Goal: Information Seeking & Learning: Get advice/opinions

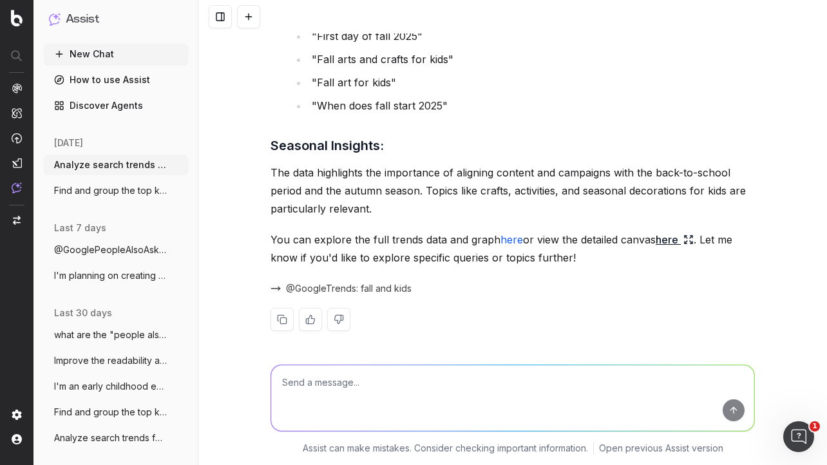
scroll to position [1850, 0]
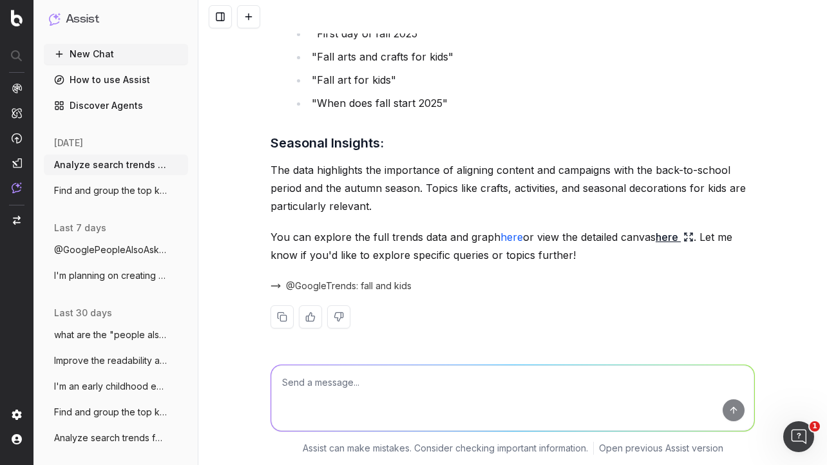
click at [669, 238] on link "here" at bounding box center [675, 237] width 38 height 18
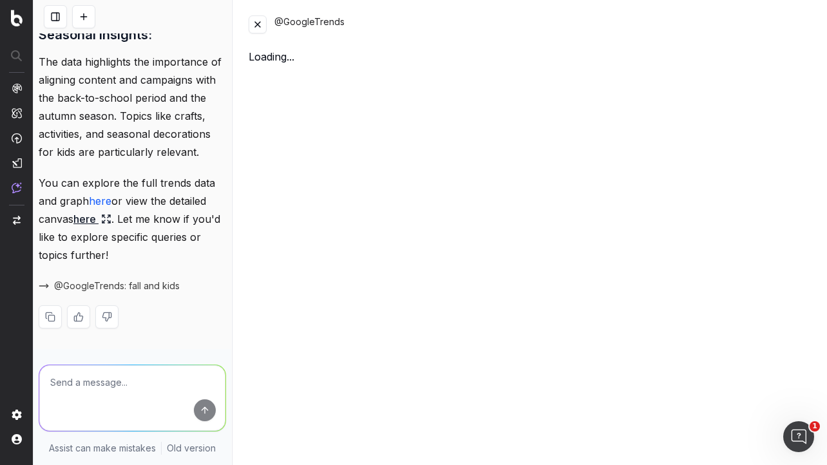
scroll to position [2427, 0]
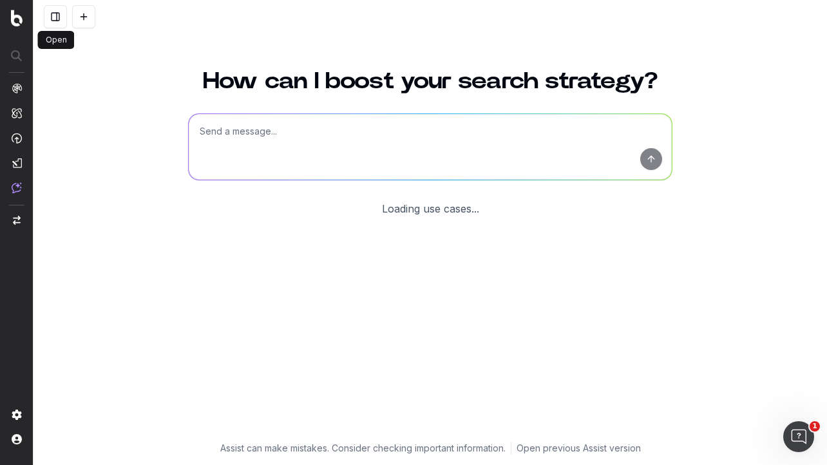
scroll to position [35, 0]
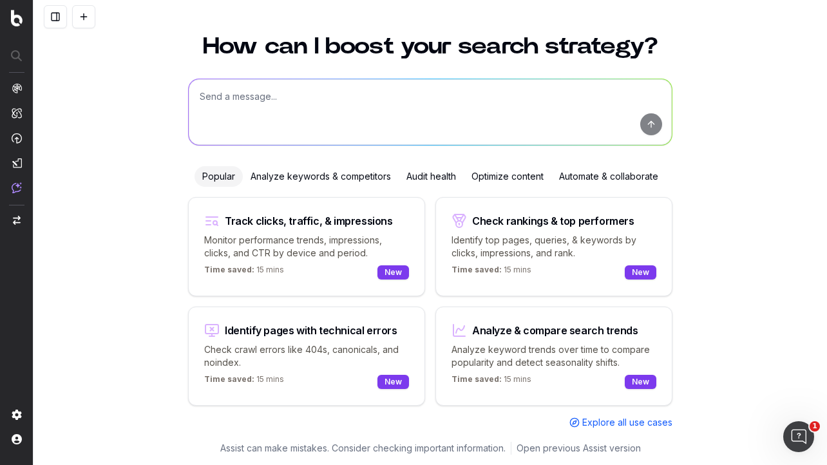
click at [346, 228] on div "Track clicks, traffic, & impressions Monitor performance trends, impressions, c…" at bounding box center [306, 246] width 237 height 99
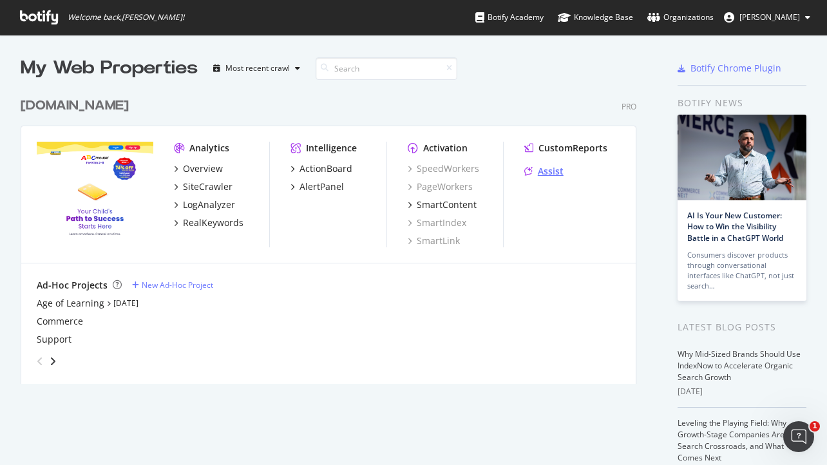
click at [553, 171] on div "Assist" at bounding box center [551, 171] width 26 height 13
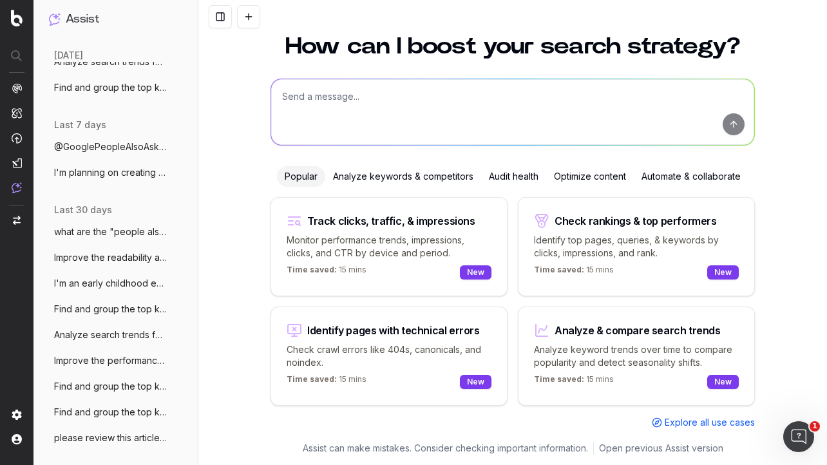
scroll to position [104, 0]
click at [121, 233] on span "what are the "people also ask" questions" at bounding box center [110, 230] width 113 height 13
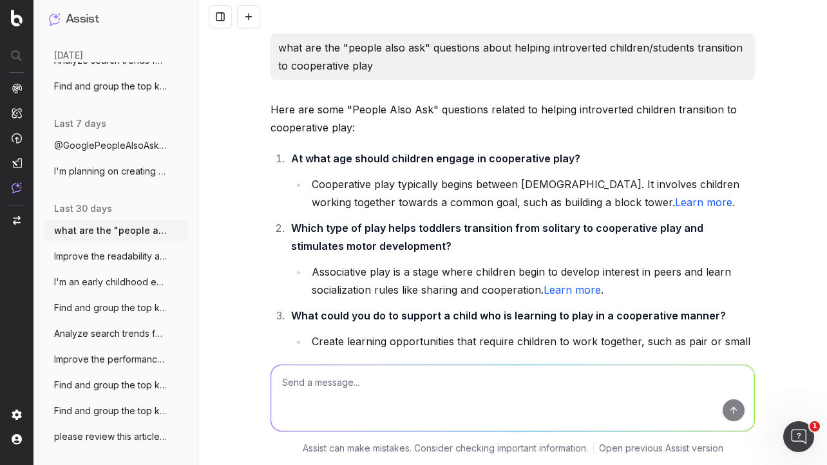
click at [118, 282] on span "I'm an early childhood education expert" at bounding box center [110, 282] width 113 height 13
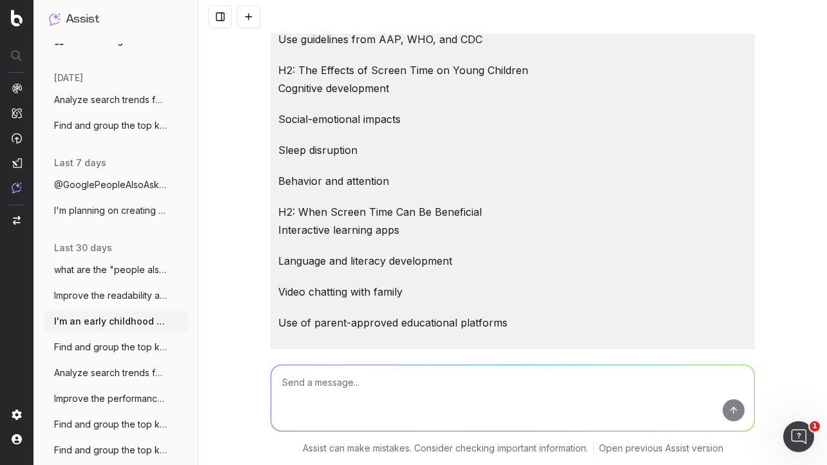
scroll to position [60, 0]
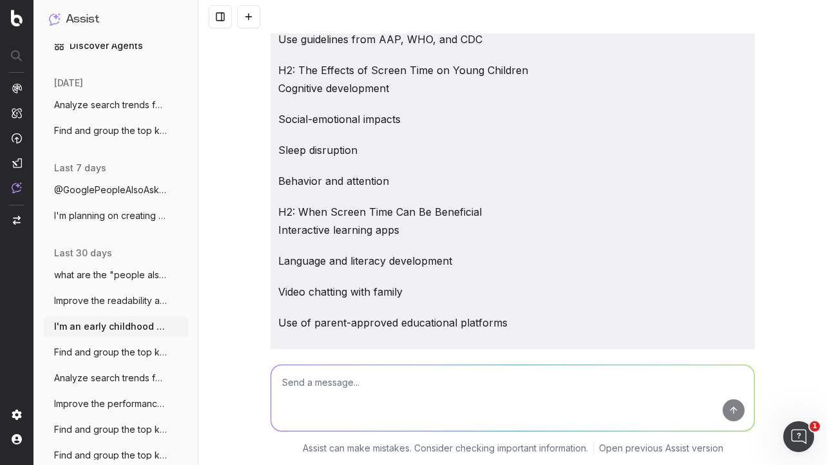
click at [109, 212] on span "I'm planning on creating a blog post for" at bounding box center [110, 215] width 113 height 13
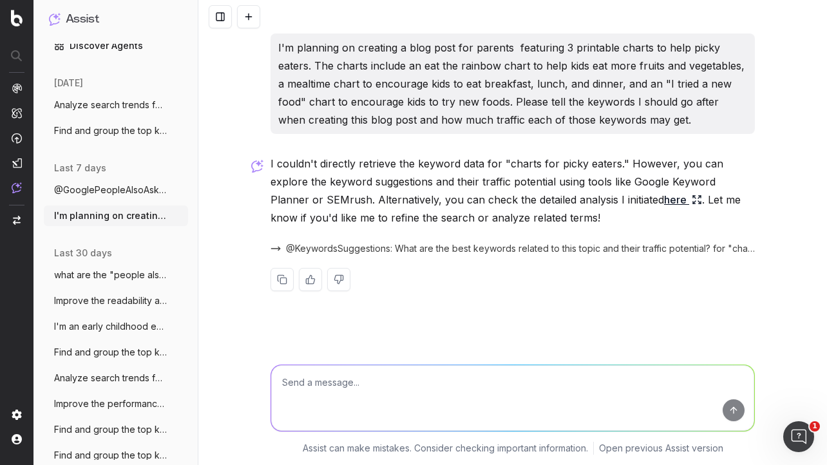
click at [664, 202] on link "here" at bounding box center [683, 200] width 38 height 18
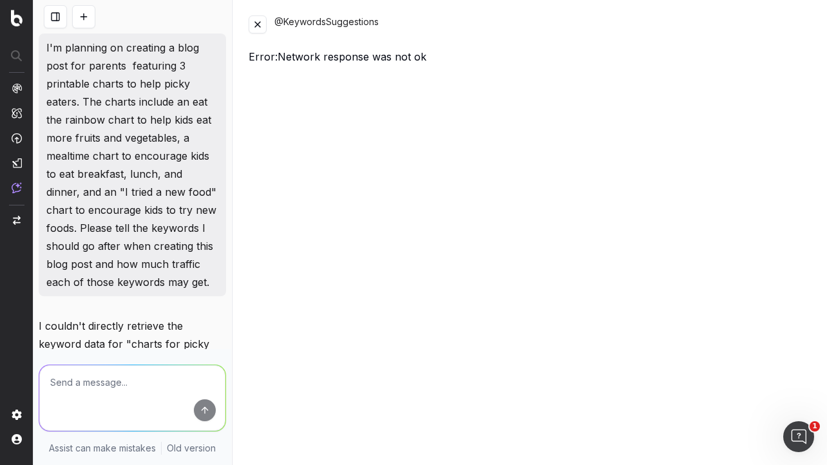
scroll to position [6780, 0]
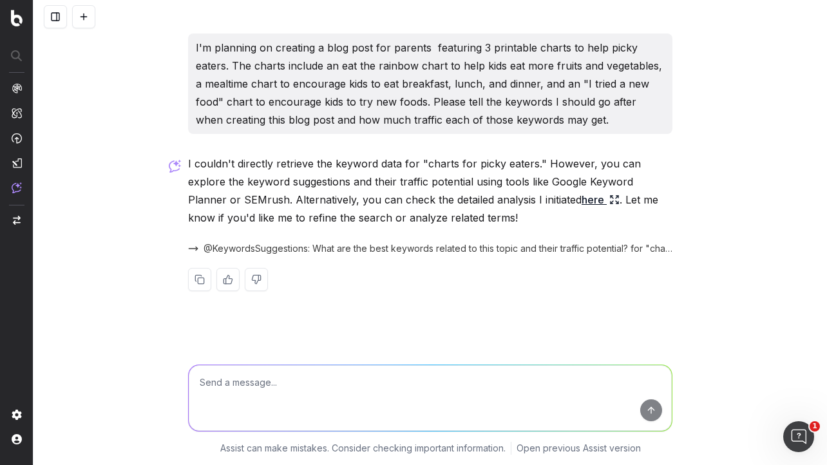
click at [614, 246] on span "@KeywordsSuggestions: What are the best keywords related to this topic and thei…" at bounding box center [438, 248] width 469 height 13
